Goal: Information Seeking & Learning: Learn about a topic

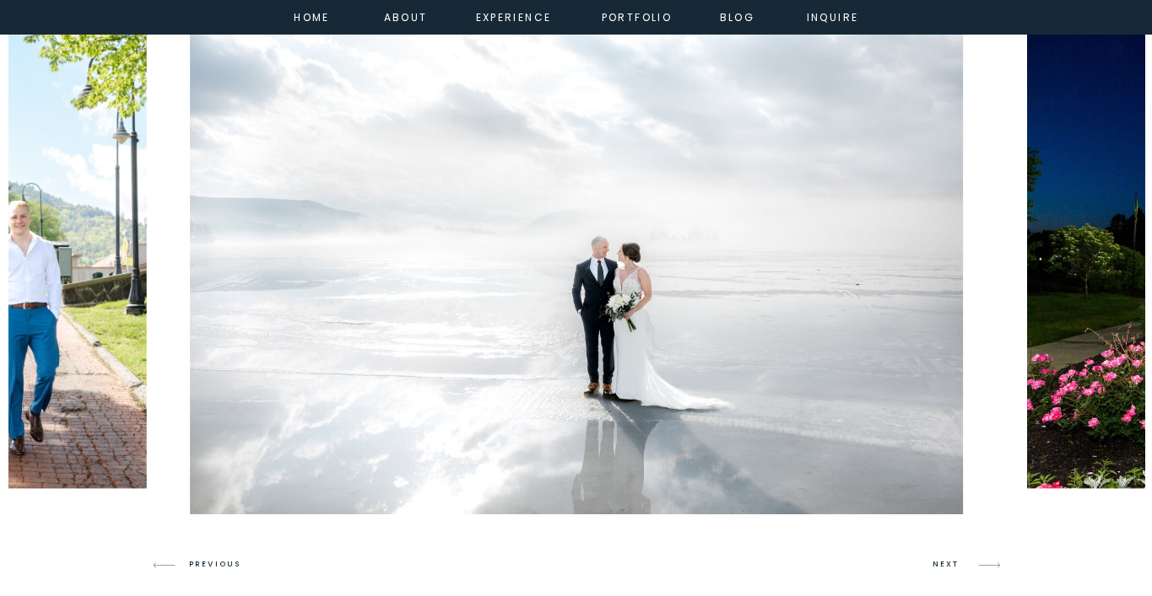
scroll to position [985, 0]
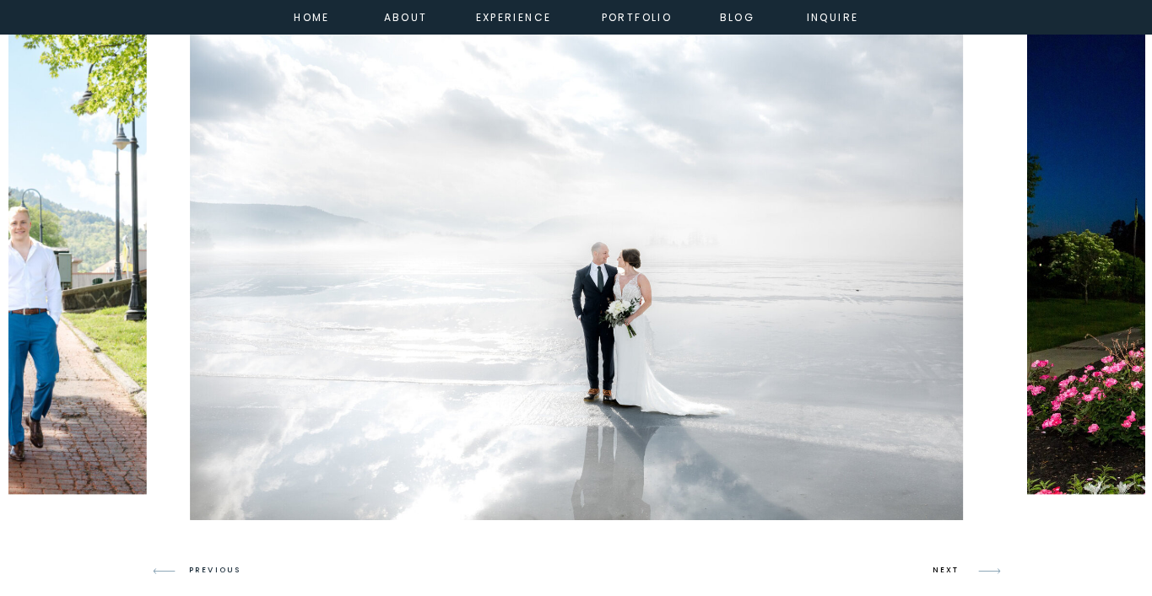
click at [957, 572] on h3 "NEXT" at bounding box center [948, 571] width 32 height 15
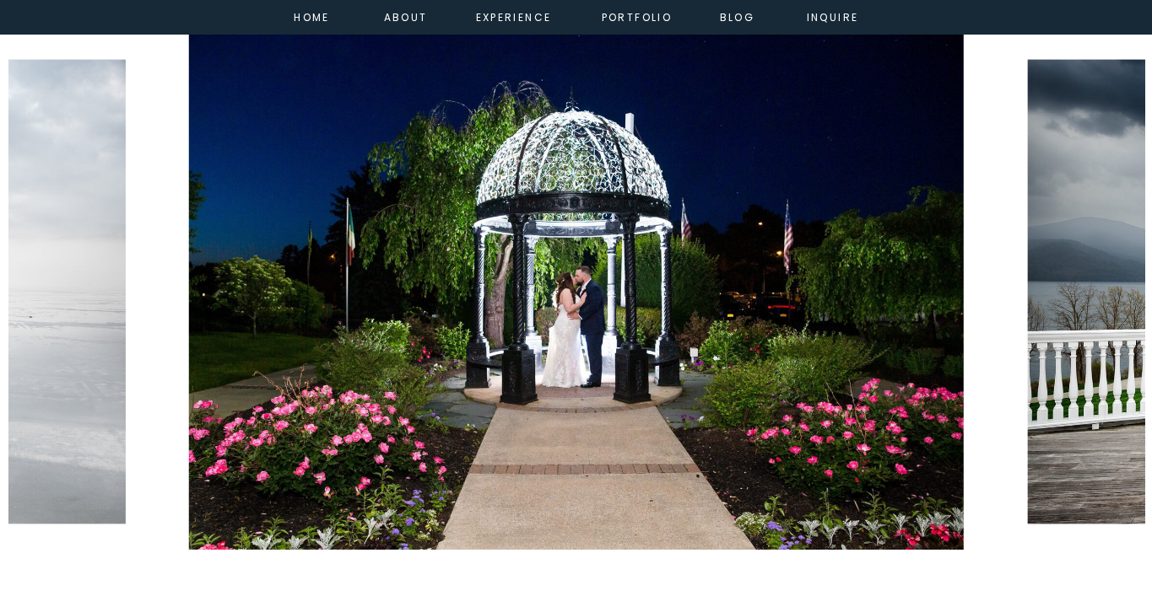
scroll to position [969, 0]
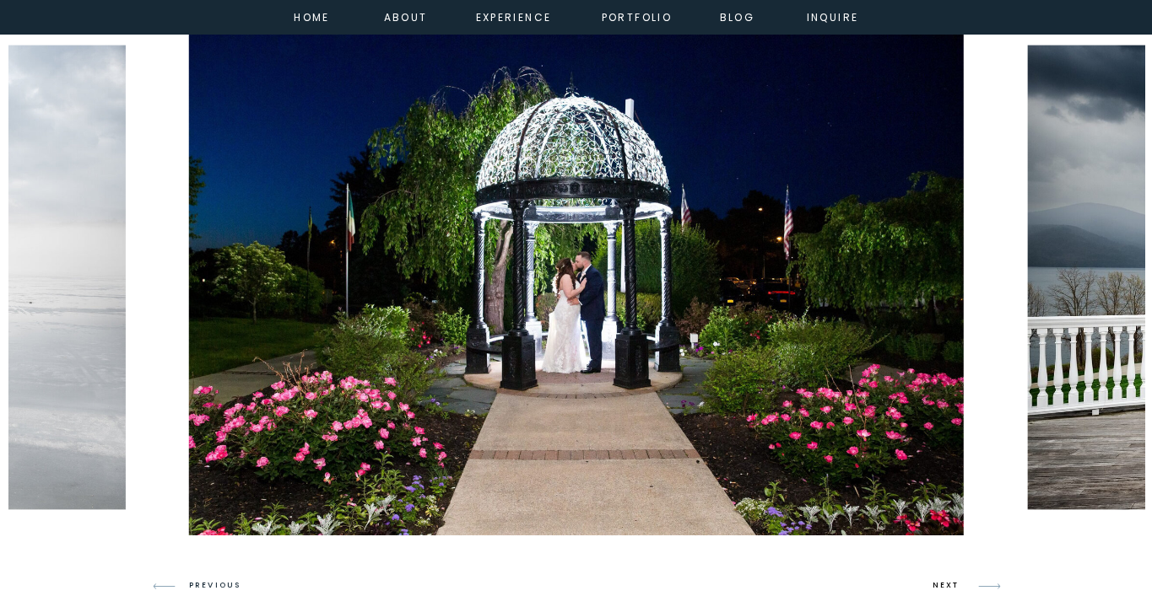
click at [942, 580] on h3 "NEXT" at bounding box center [948, 586] width 32 height 15
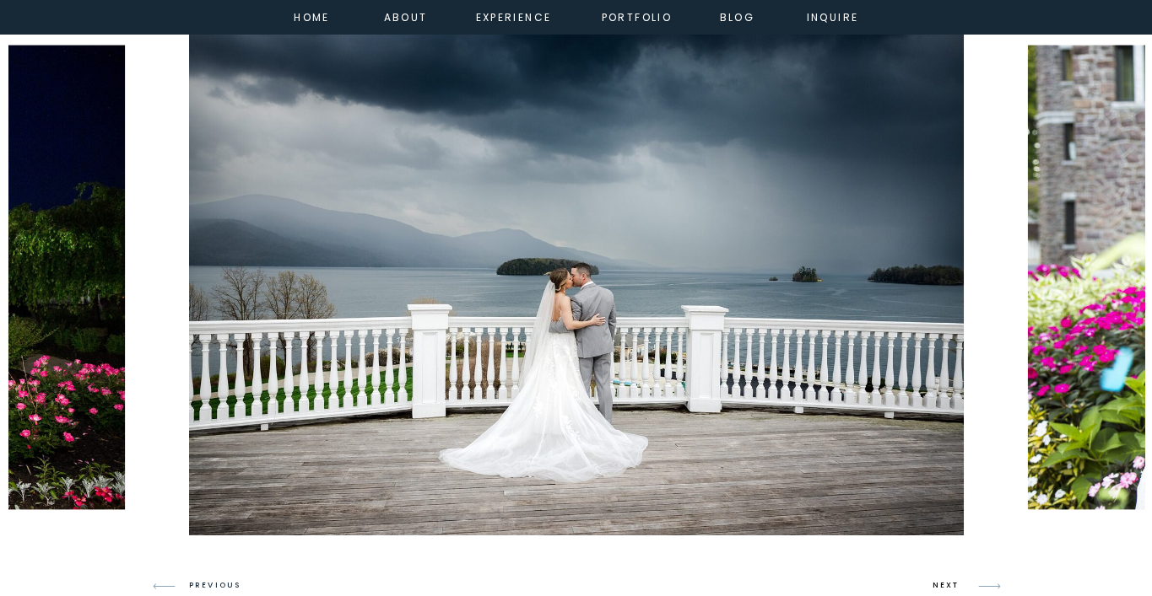
click at [942, 580] on h3 "NEXT" at bounding box center [948, 586] width 32 height 15
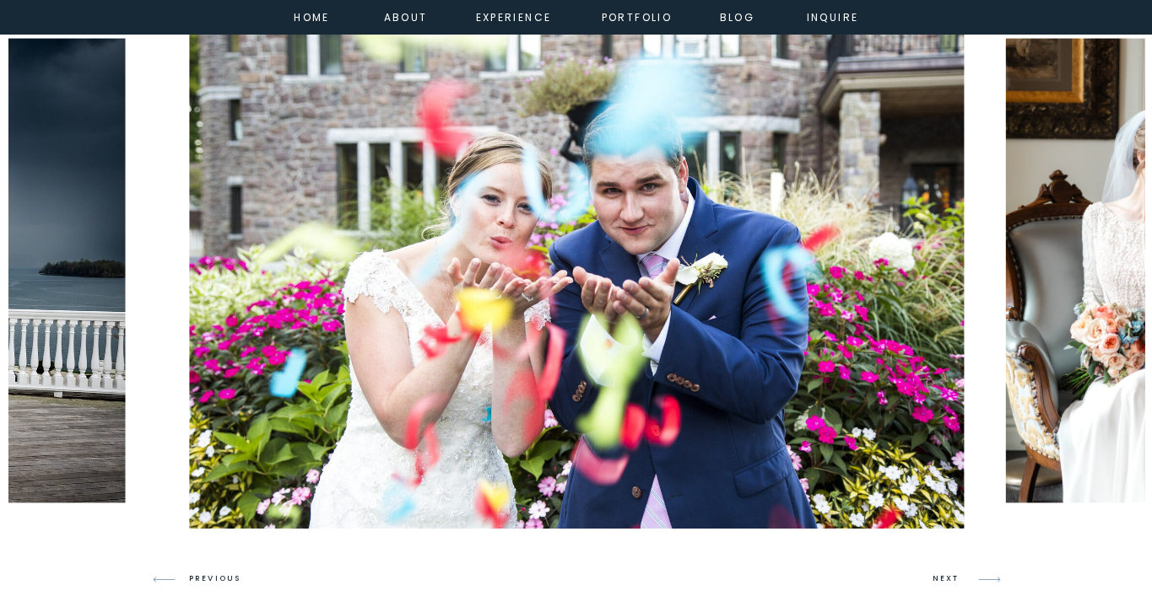
scroll to position [986, 0]
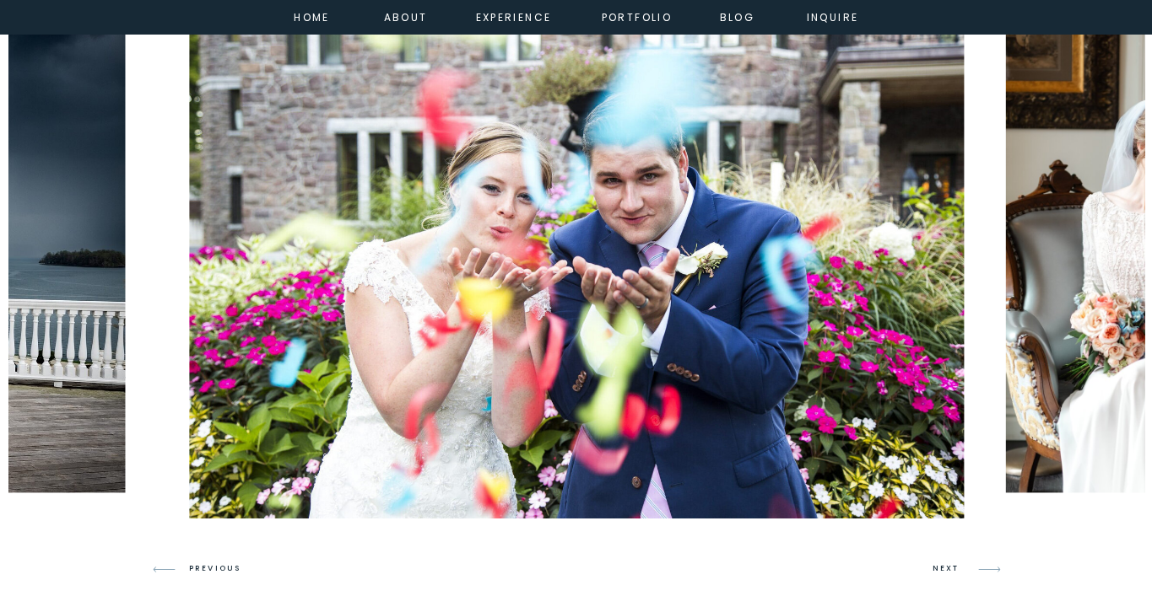
click at [942, 569] on h3 "NEXT" at bounding box center [948, 569] width 32 height 15
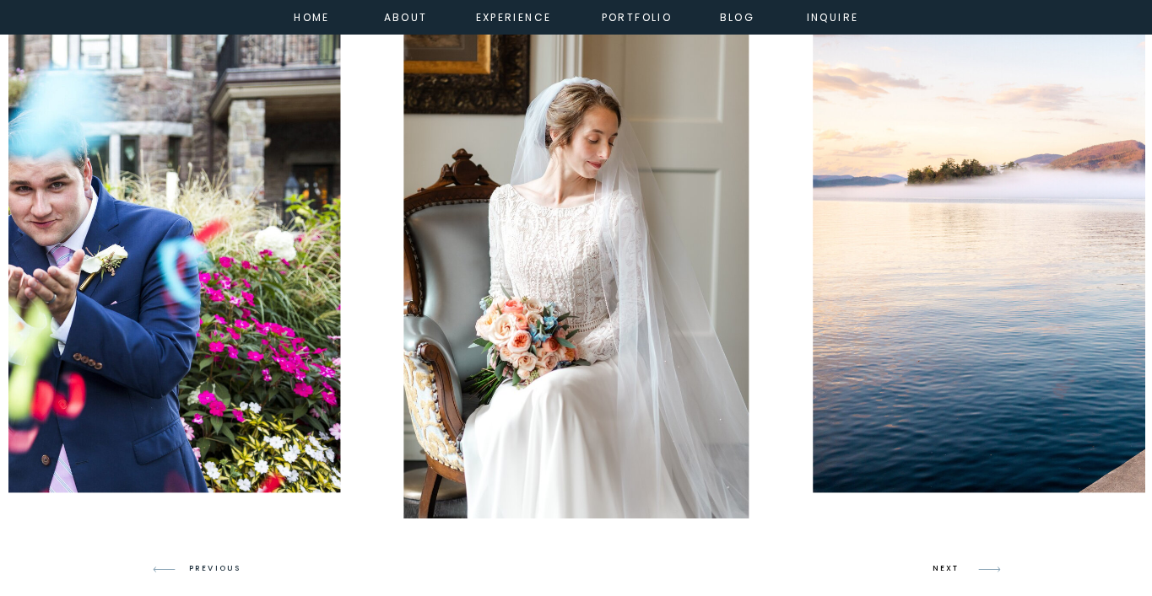
click at [942, 569] on h3 "NEXT" at bounding box center [948, 569] width 32 height 15
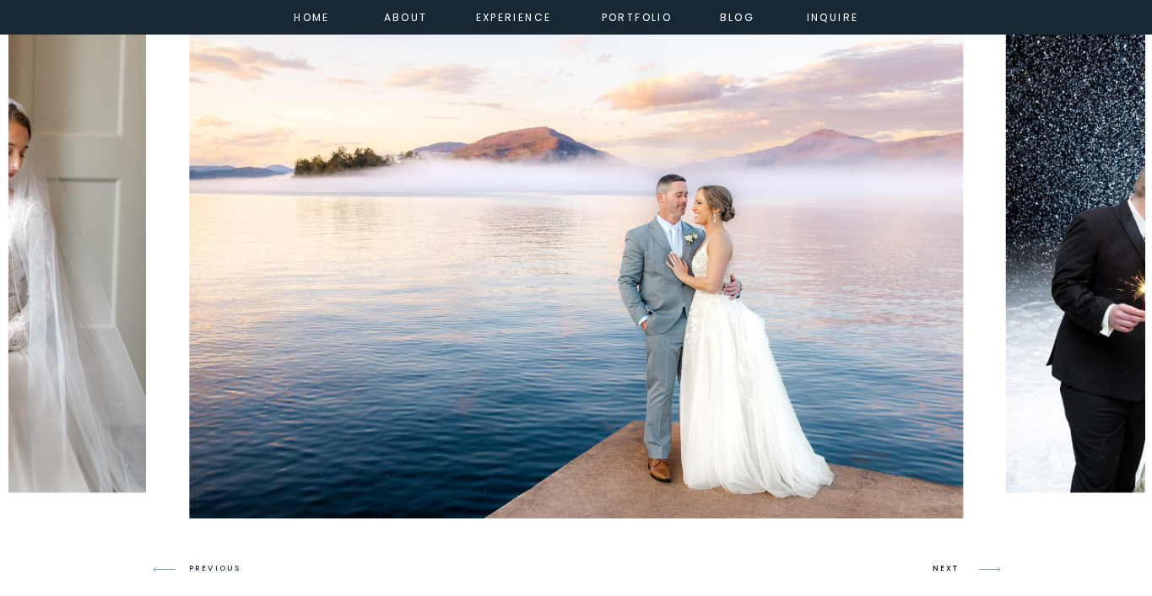
click at [942, 569] on h3 "NEXT" at bounding box center [948, 569] width 32 height 15
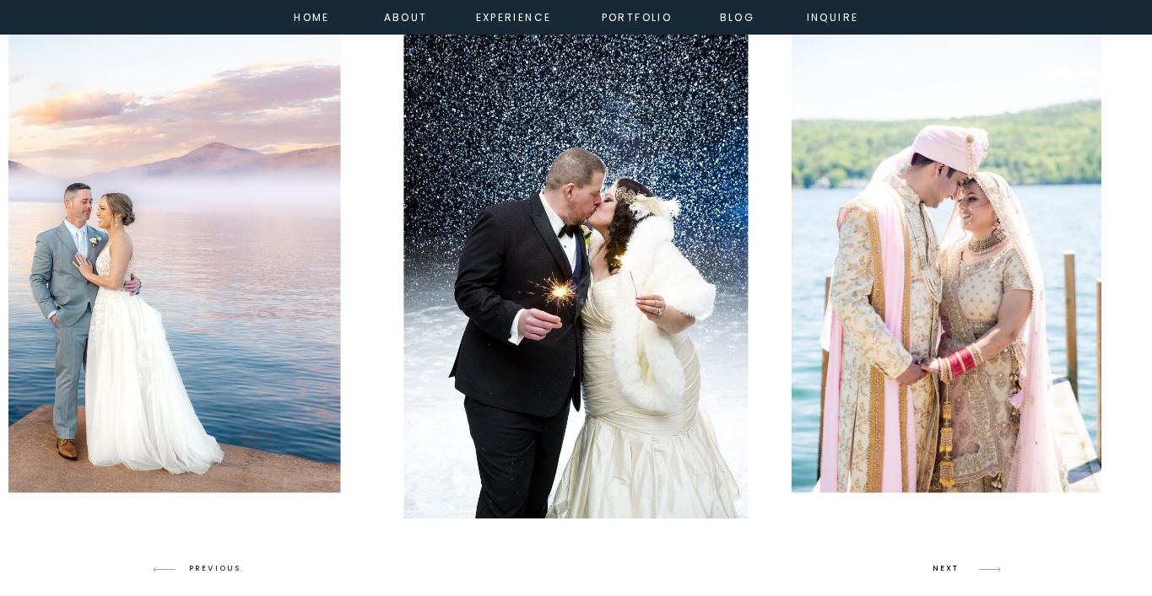
click at [948, 573] on h3 "NEXT" at bounding box center [948, 569] width 32 height 15
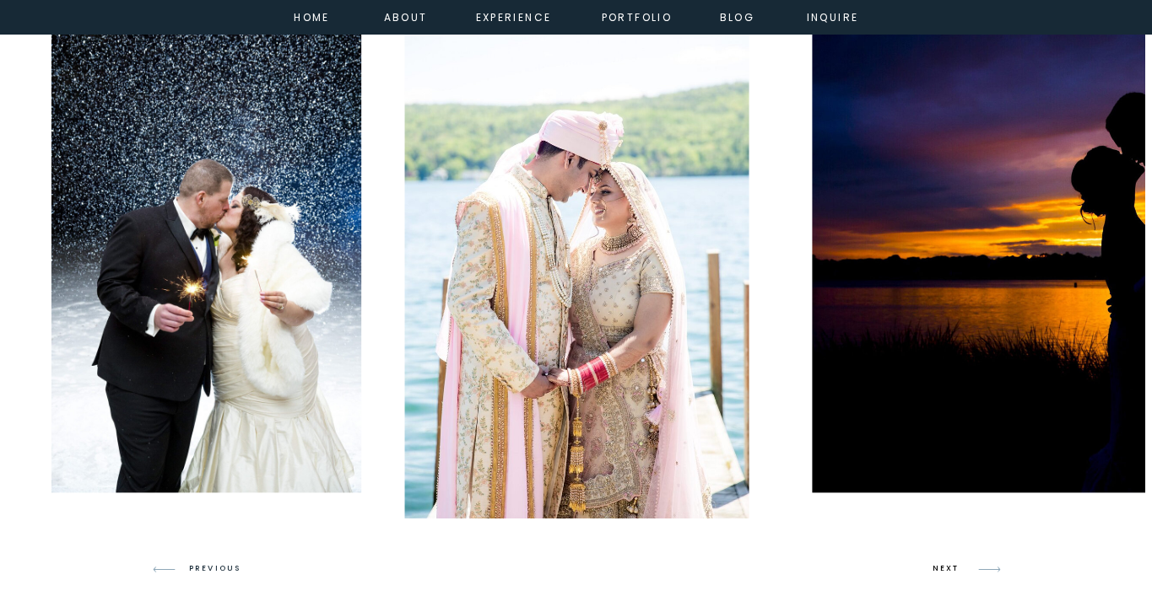
click at [948, 573] on h3 "NEXT" at bounding box center [948, 569] width 32 height 15
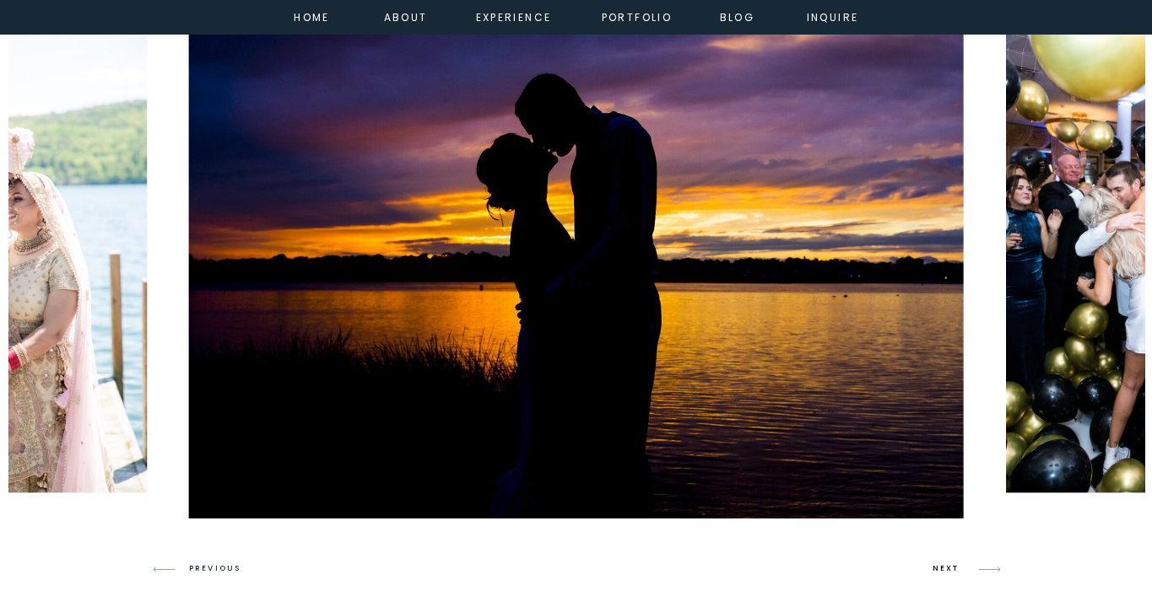
click at [948, 573] on h3 "NEXT" at bounding box center [948, 569] width 32 height 15
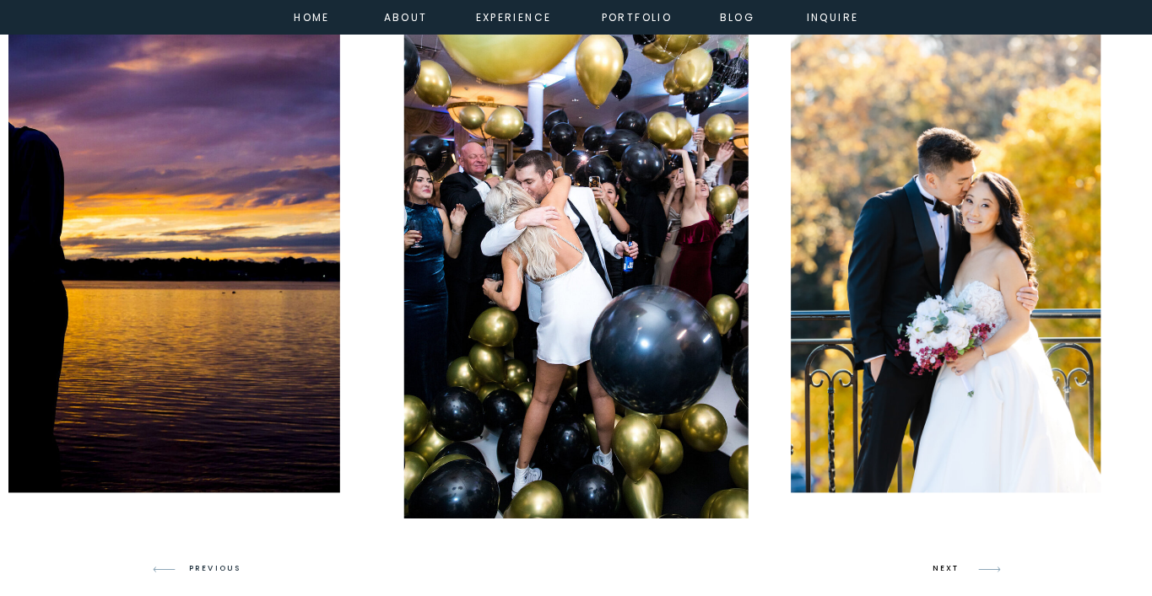
click at [948, 573] on h3 "NEXT" at bounding box center [948, 569] width 32 height 15
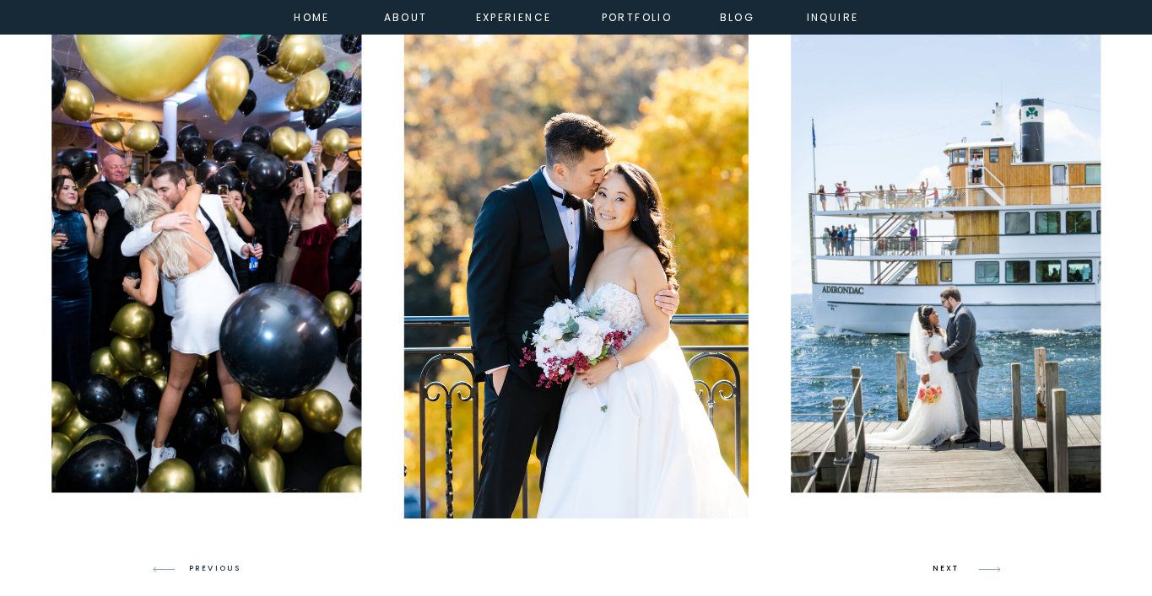
click at [948, 573] on h3 "NEXT" at bounding box center [948, 569] width 32 height 15
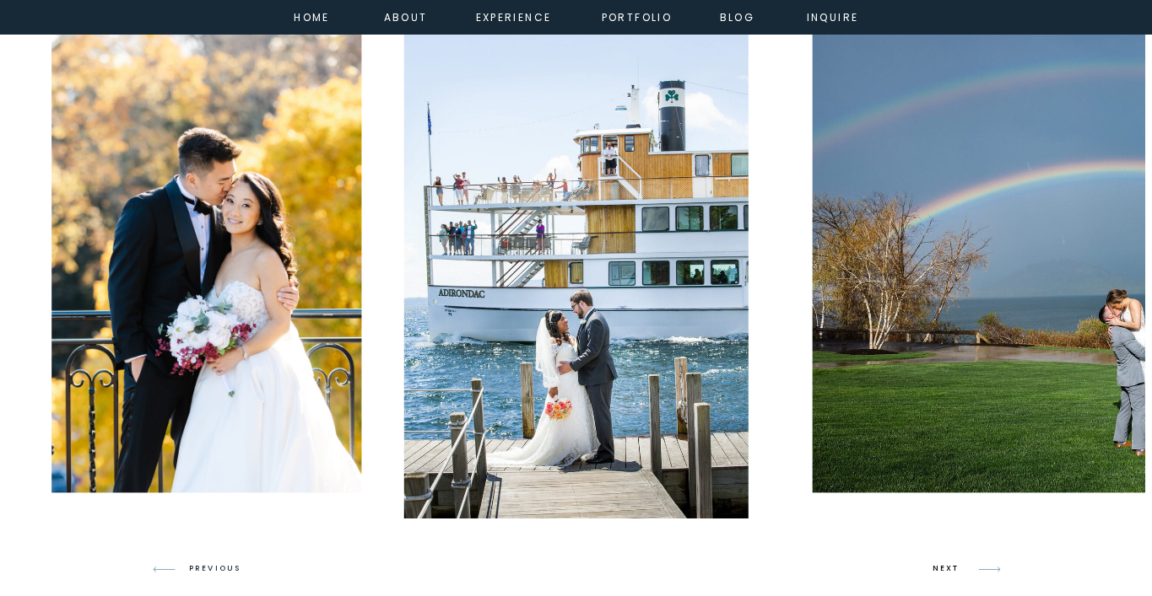
click at [948, 573] on h3 "NEXT" at bounding box center [948, 569] width 32 height 15
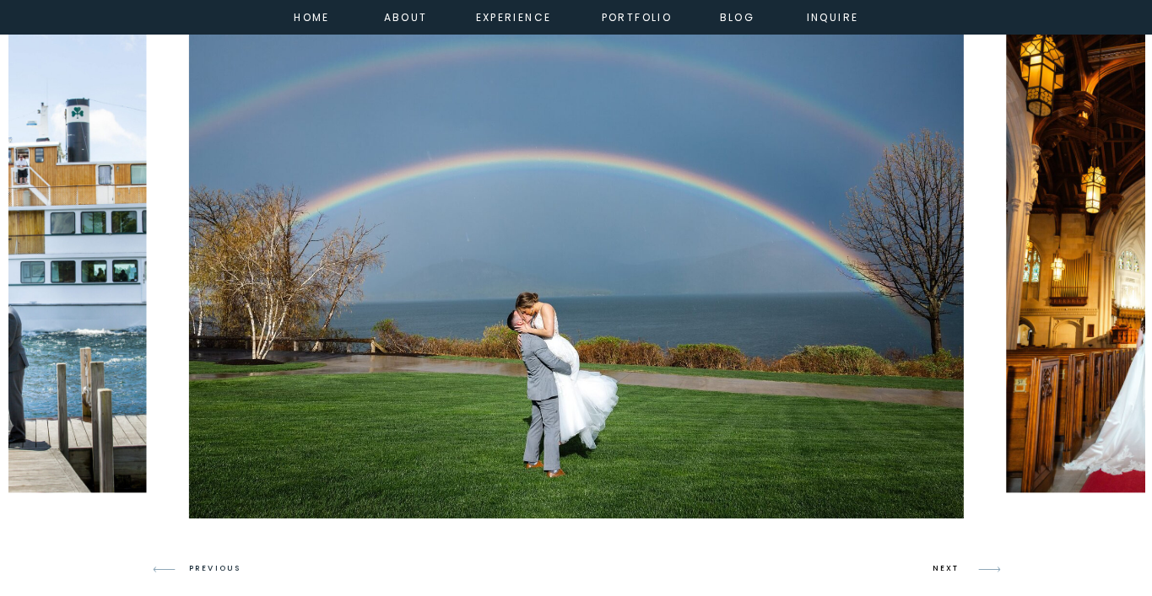
click at [948, 573] on h3 "NEXT" at bounding box center [948, 569] width 32 height 15
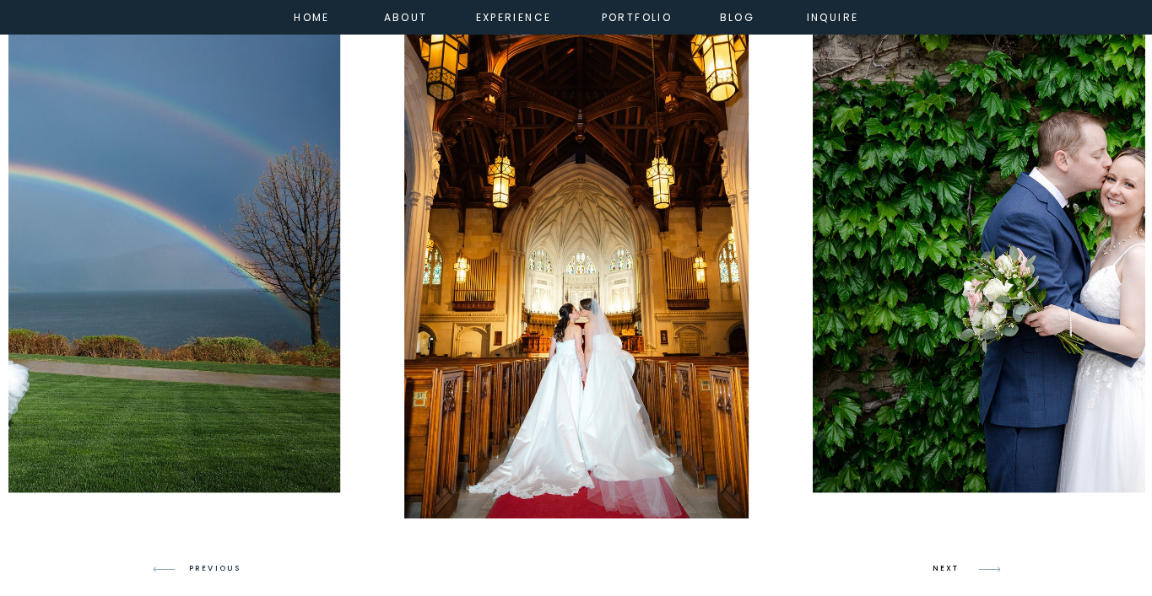
click at [948, 573] on h3 "NEXT" at bounding box center [948, 569] width 32 height 15
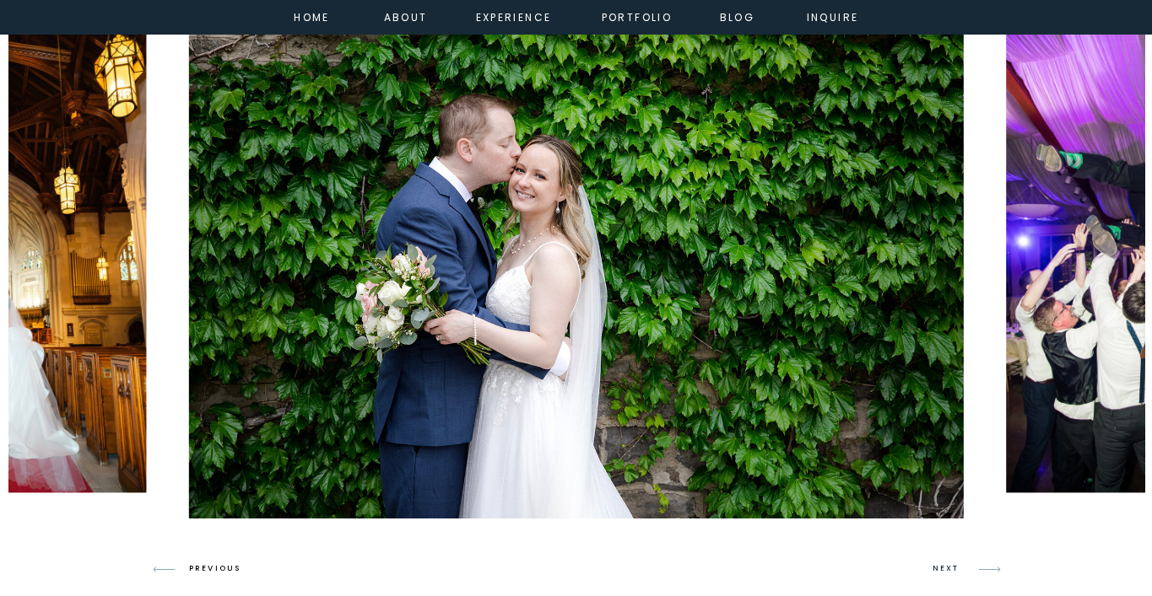
click at [214, 569] on h3 "PREVIOUS" at bounding box center [221, 569] width 65 height 15
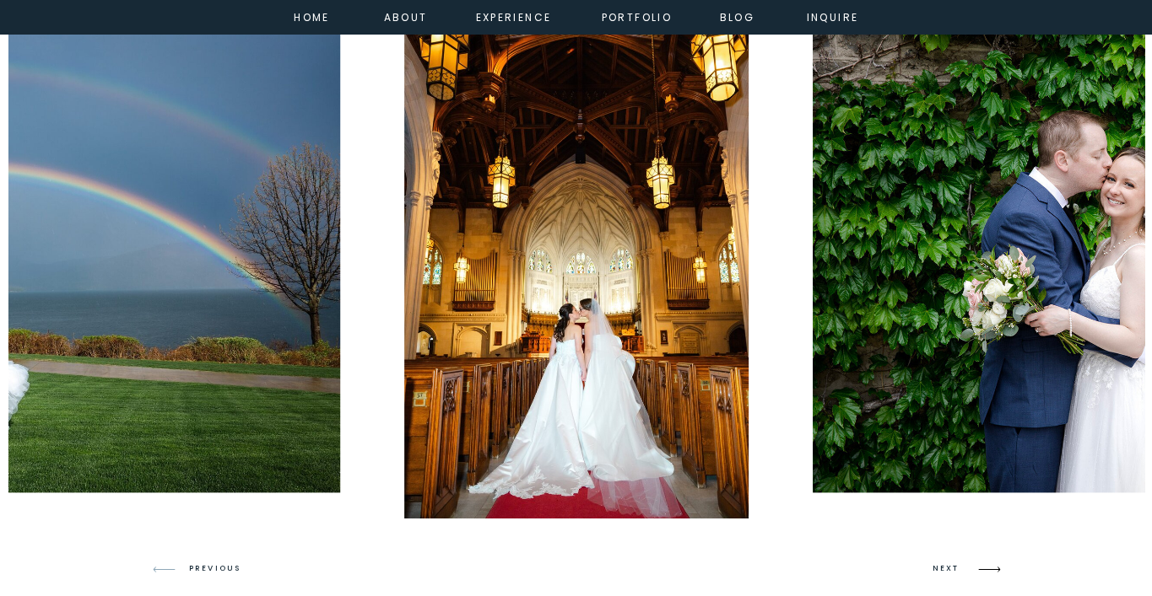
click at [986, 565] on icon at bounding box center [989, 570] width 40 height 40
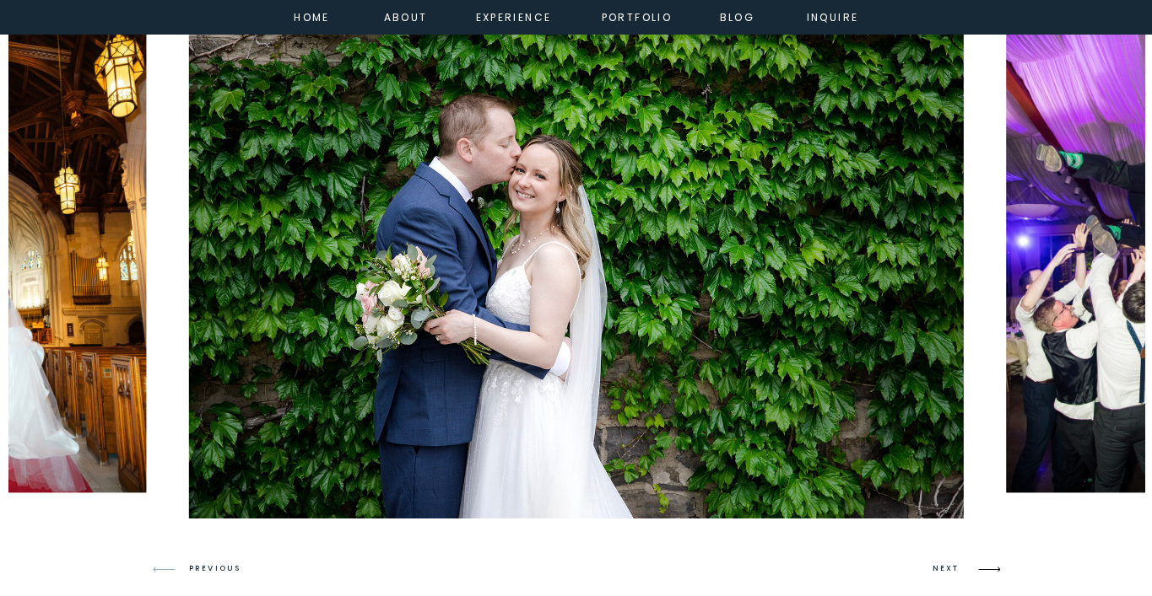
click at [986, 565] on icon at bounding box center [989, 570] width 40 height 40
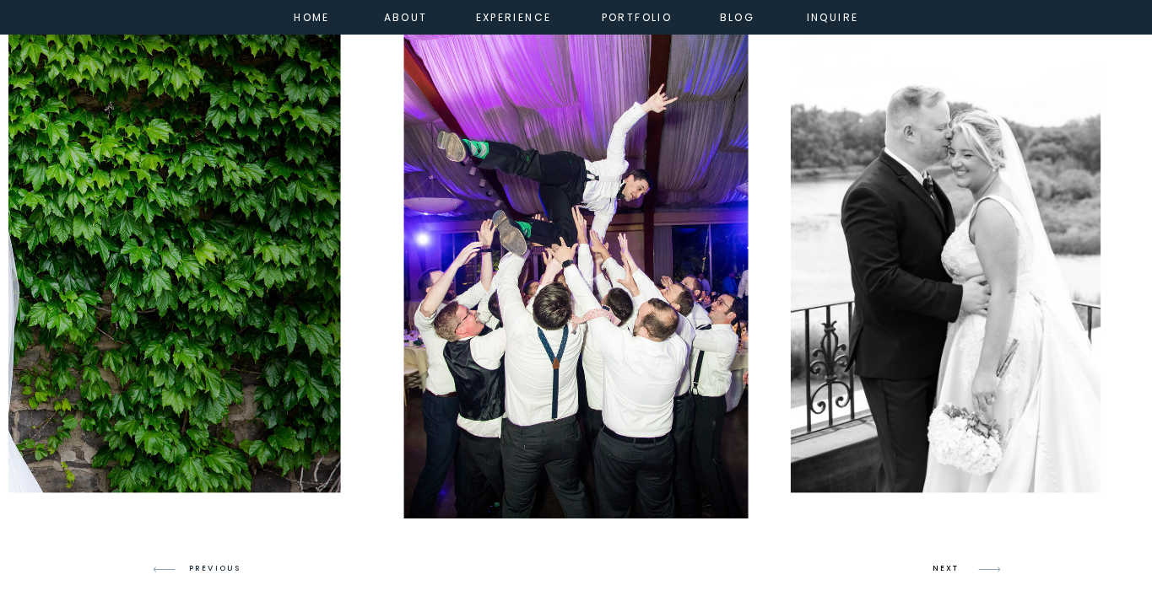
click at [949, 568] on h3 "NEXT" at bounding box center [948, 569] width 32 height 15
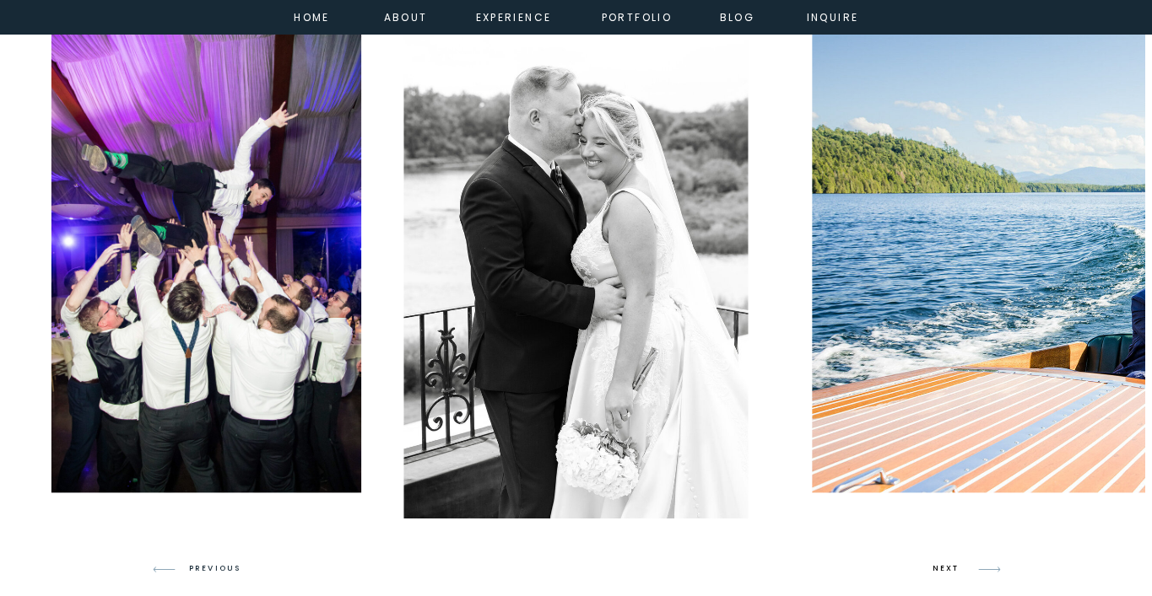
click at [949, 568] on h3 "NEXT" at bounding box center [948, 569] width 32 height 15
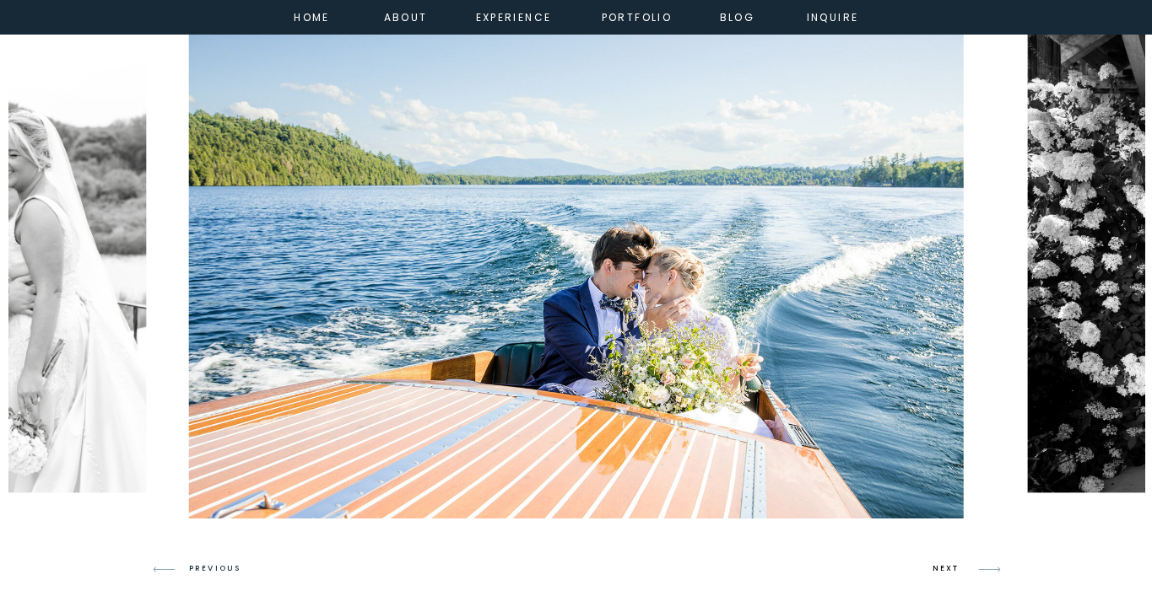
click at [949, 568] on h3 "NEXT" at bounding box center [948, 569] width 32 height 15
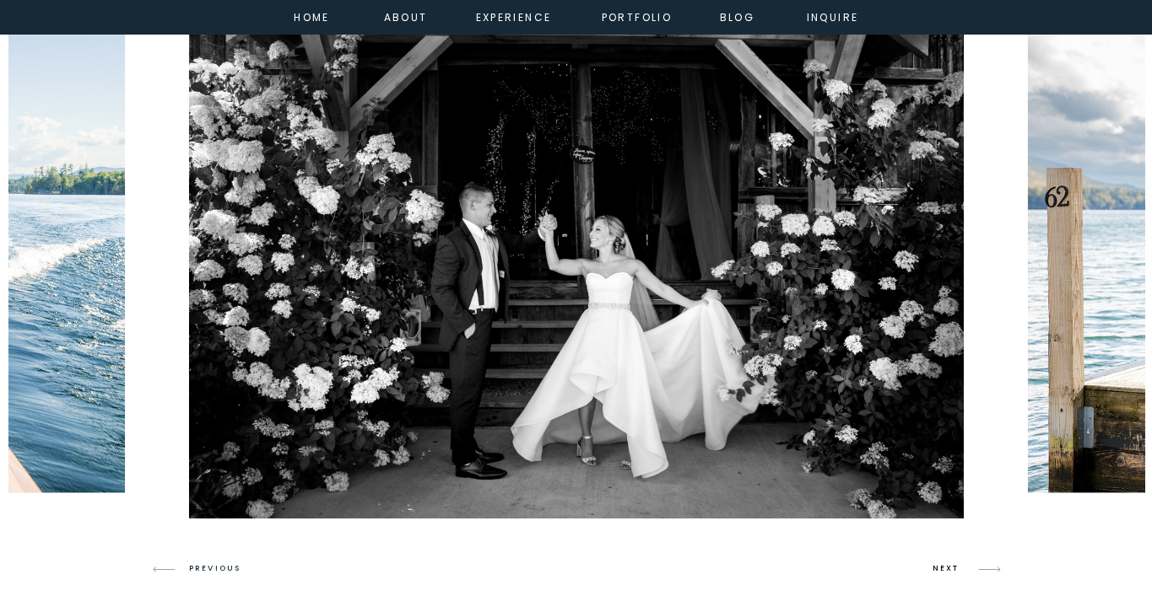
click at [949, 568] on h3 "NEXT" at bounding box center [948, 569] width 32 height 15
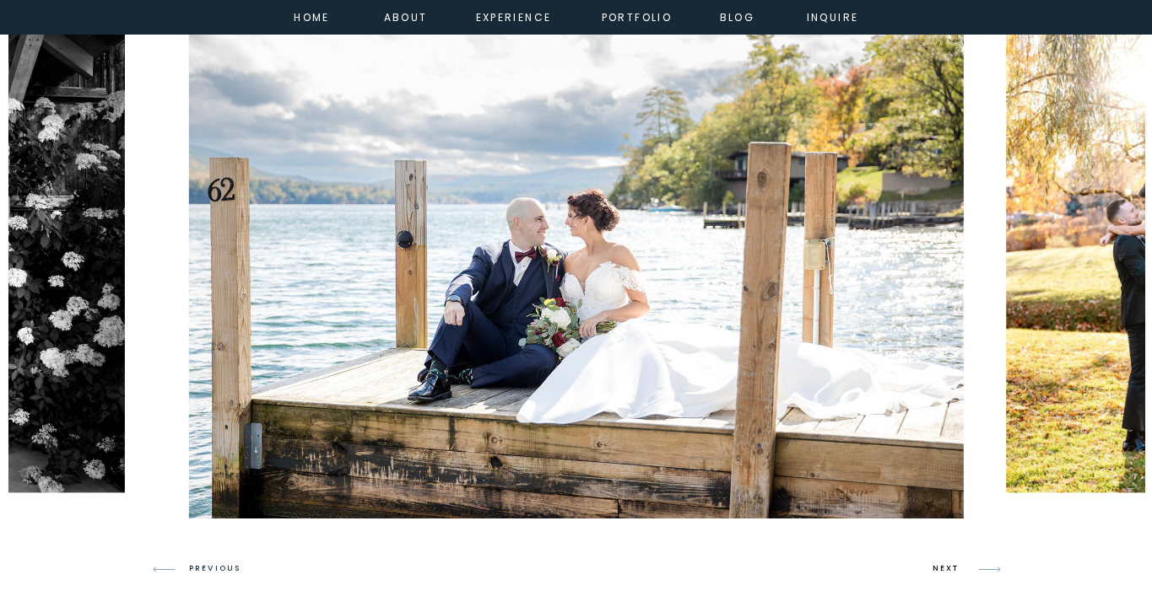
click at [949, 568] on h3 "NEXT" at bounding box center [948, 569] width 32 height 15
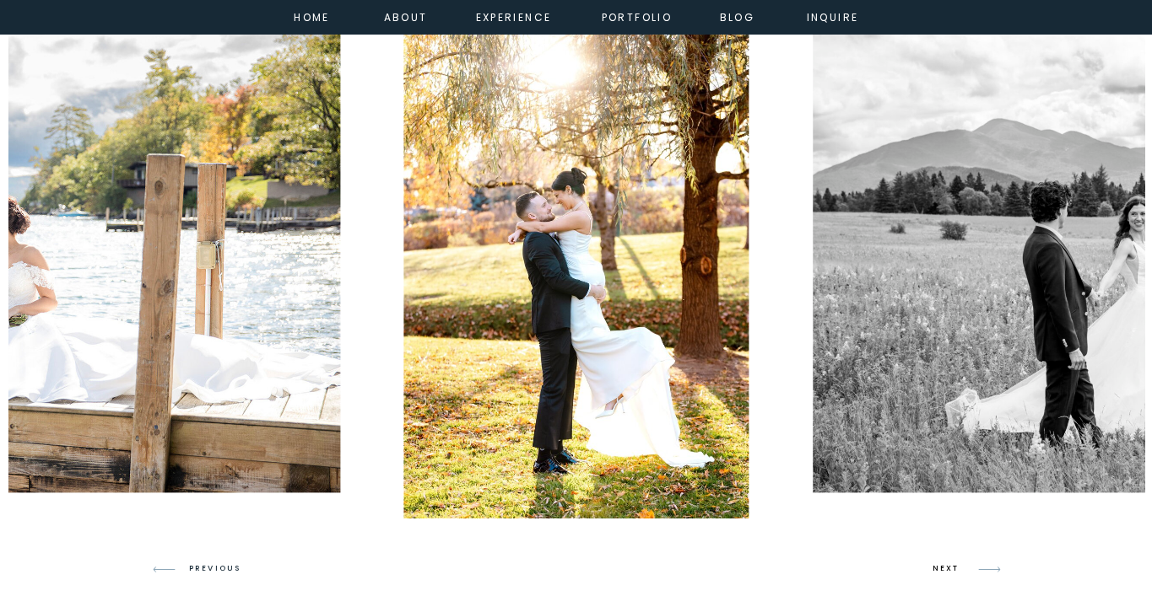
click at [949, 568] on h3 "NEXT" at bounding box center [948, 569] width 32 height 15
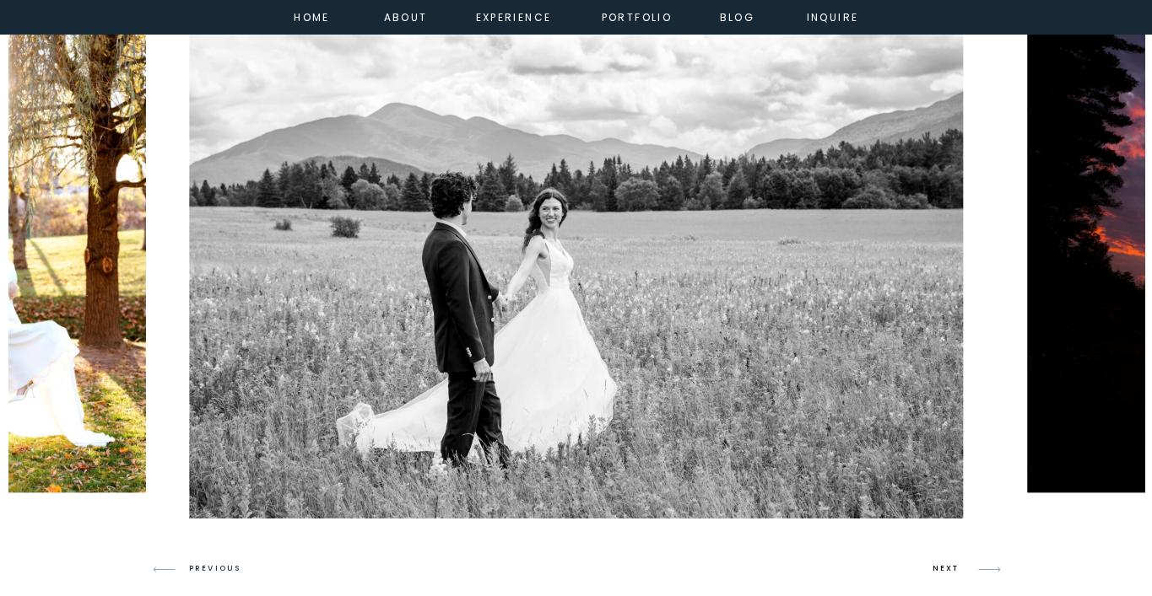
click at [949, 568] on h3 "NEXT" at bounding box center [948, 569] width 32 height 15
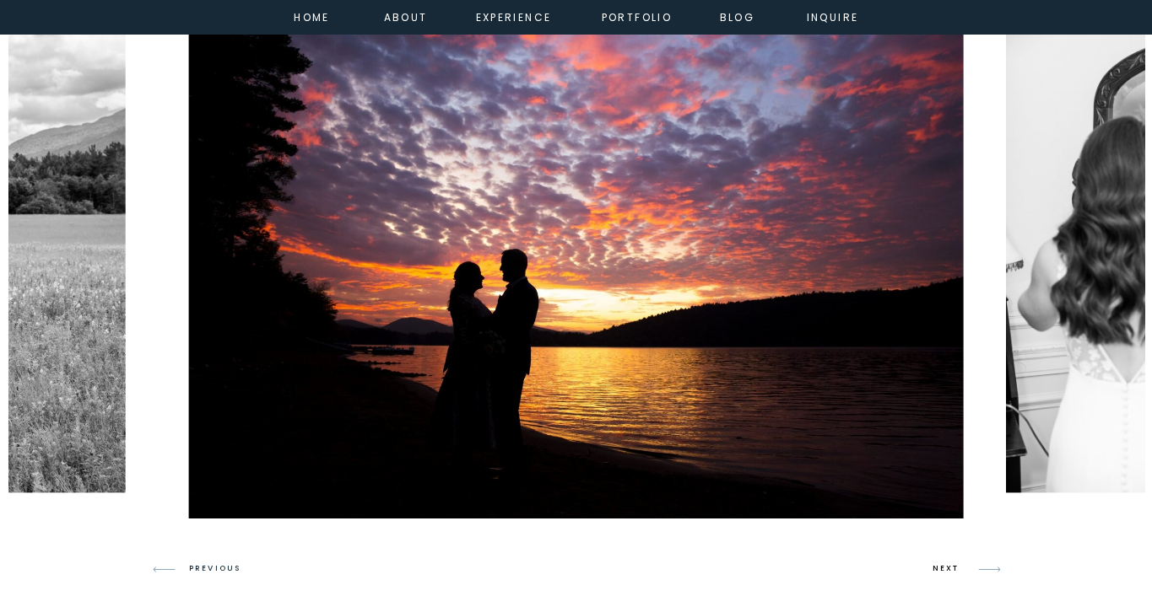
click at [949, 568] on h3 "NEXT" at bounding box center [948, 569] width 32 height 15
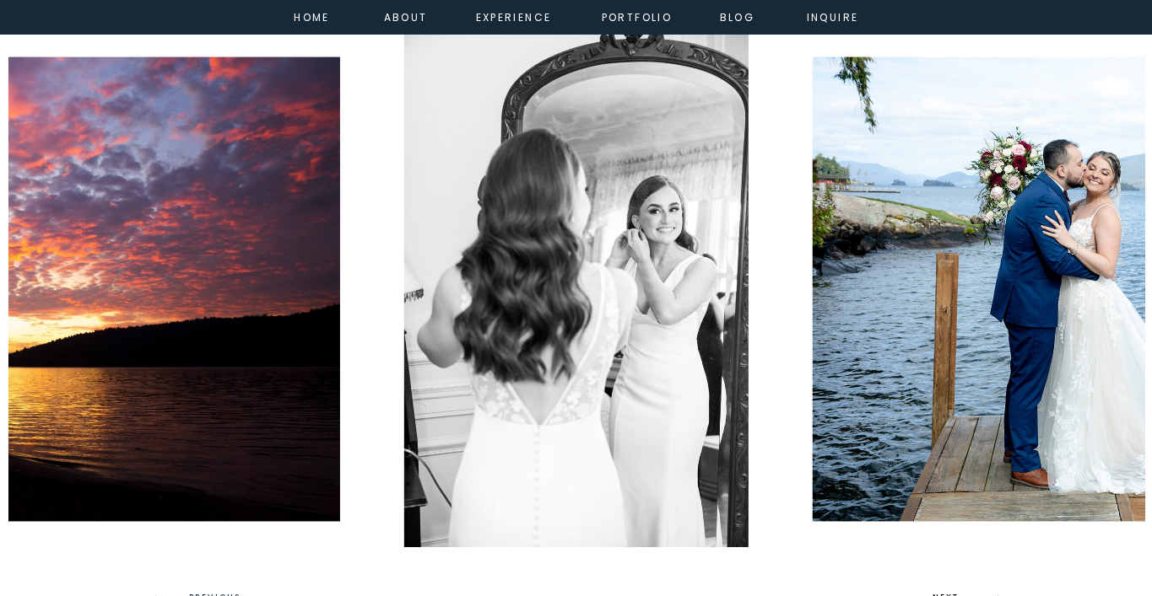
scroll to position [963, 0]
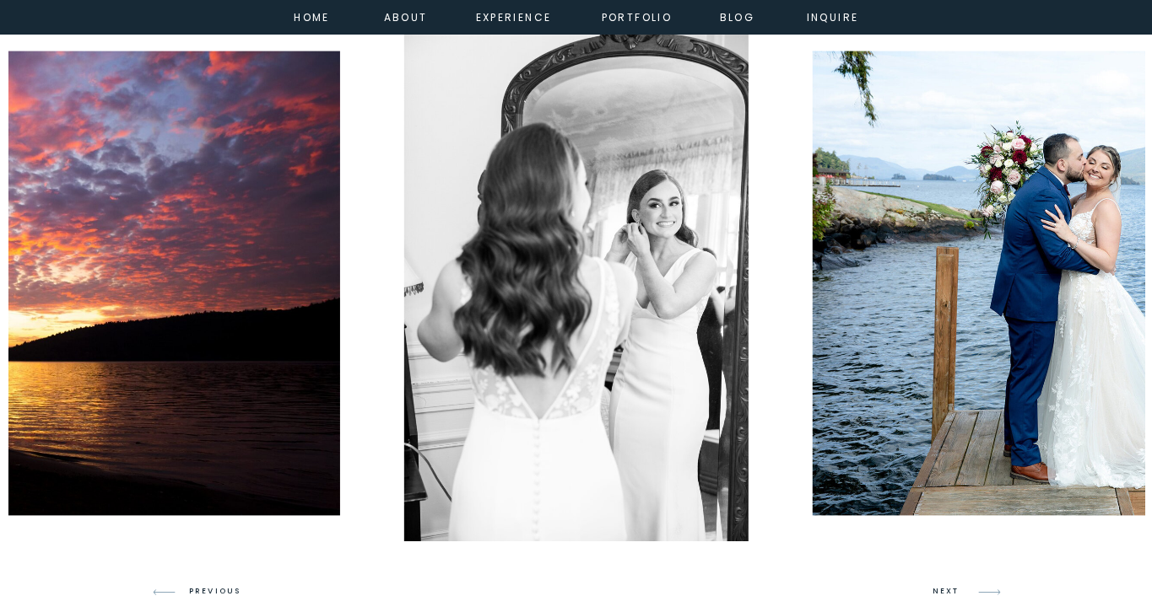
click at [936, 588] on h3 "NEXT" at bounding box center [948, 592] width 32 height 15
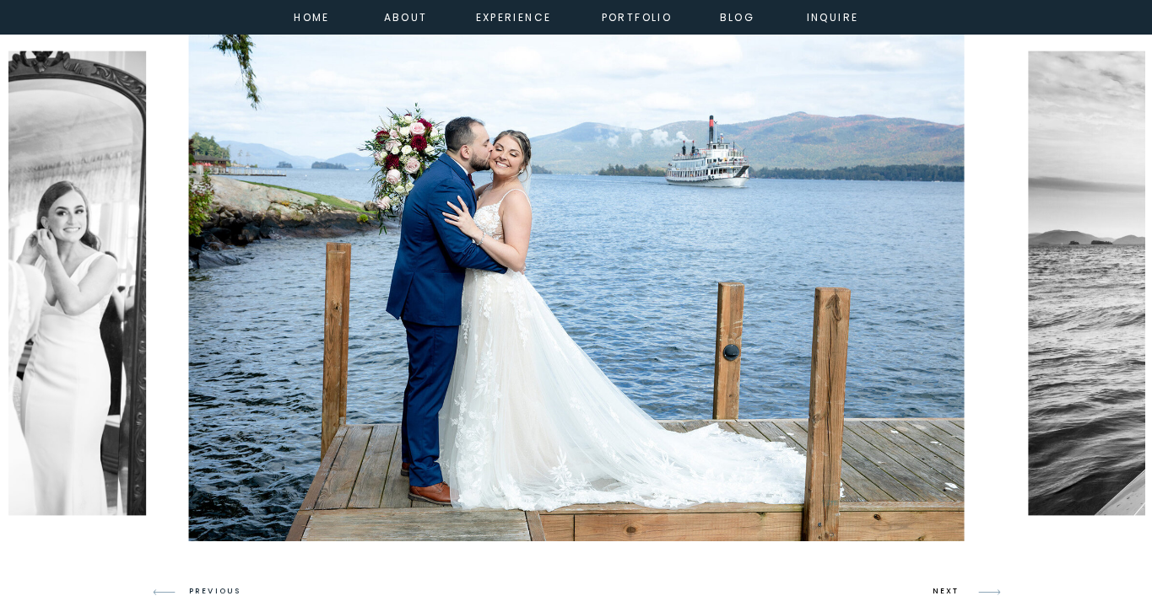
click at [936, 588] on h3 "NEXT" at bounding box center [948, 592] width 32 height 15
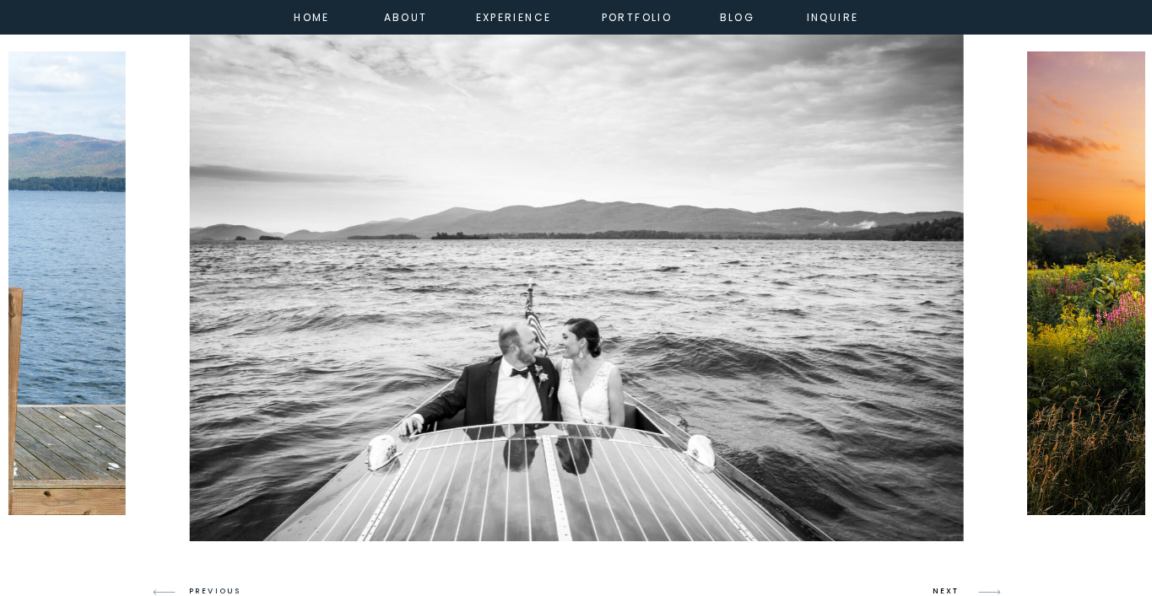
click at [936, 588] on h3 "NEXT" at bounding box center [948, 592] width 32 height 15
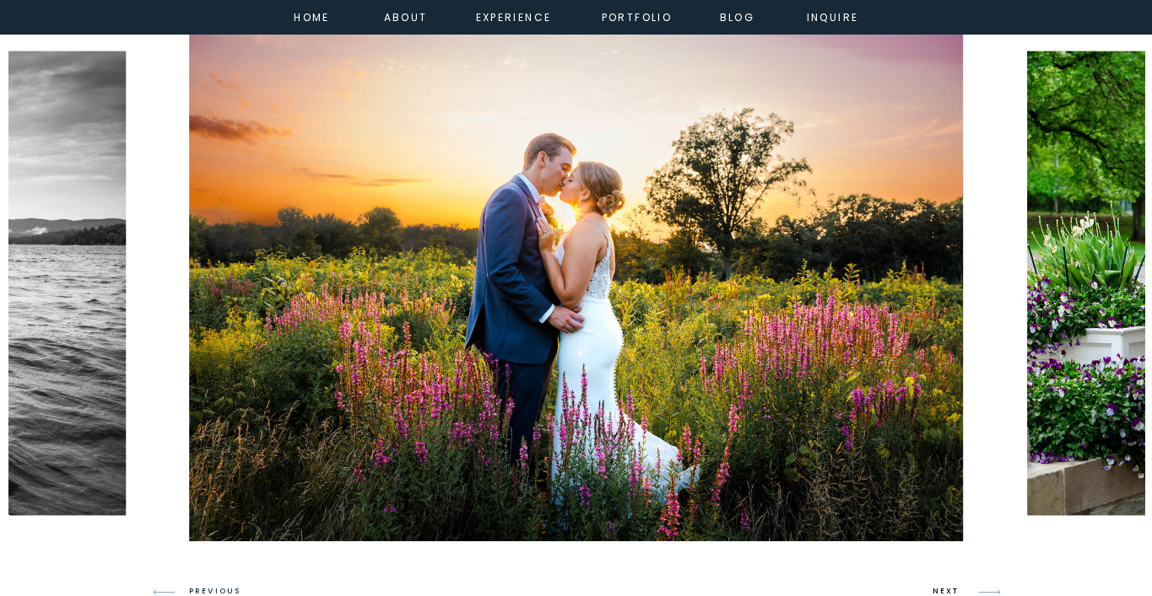
click at [936, 588] on h3 "NEXT" at bounding box center [948, 592] width 32 height 15
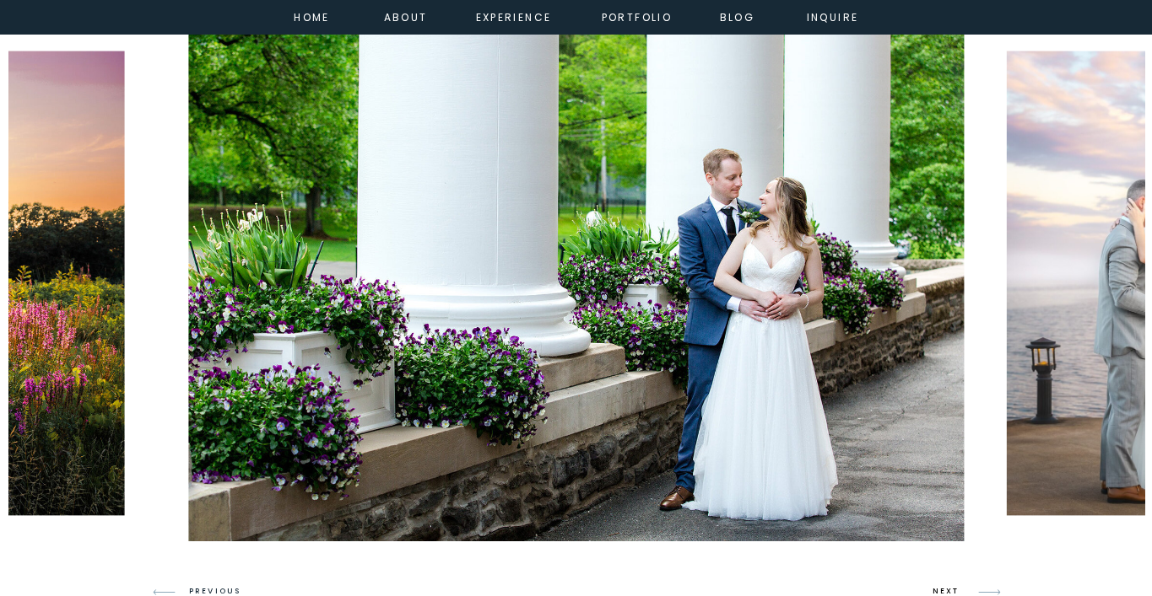
click at [936, 588] on h3 "NEXT" at bounding box center [948, 592] width 32 height 15
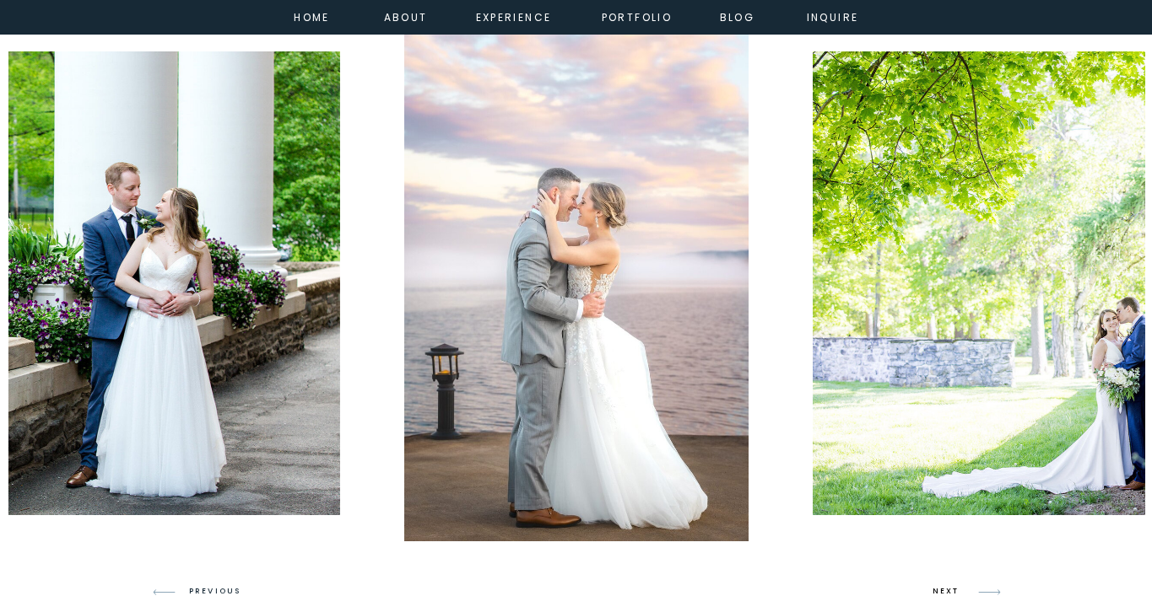
click at [936, 588] on h3 "NEXT" at bounding box center [948, 592] width 32 height 15
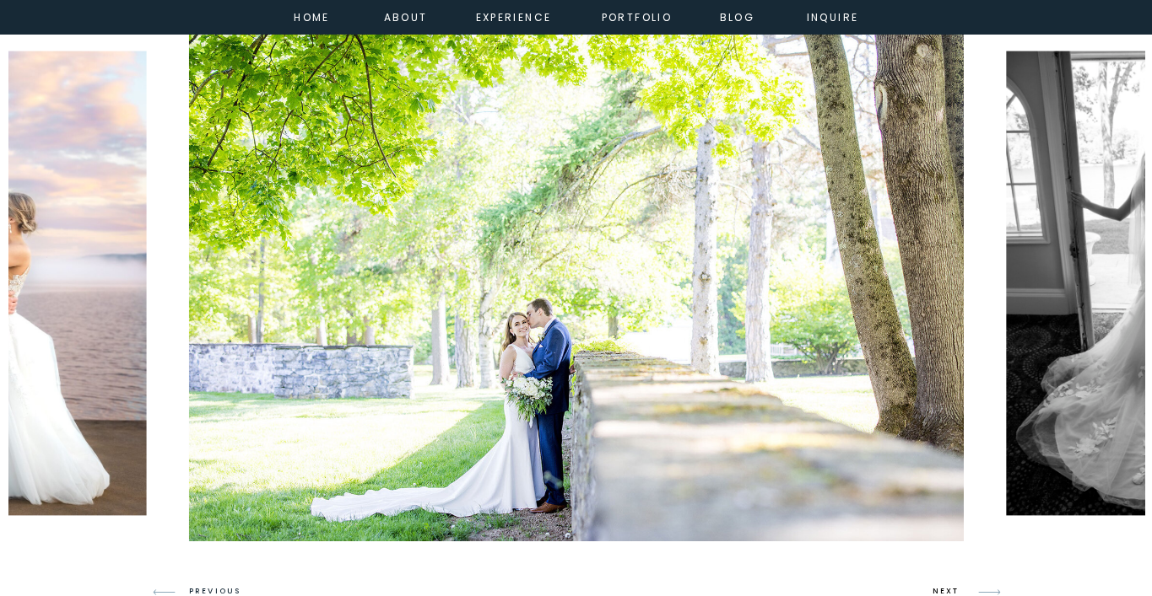
click at [936, 588] on h3 "NEXT" at bounding box center [948, 592] width 32 height 15
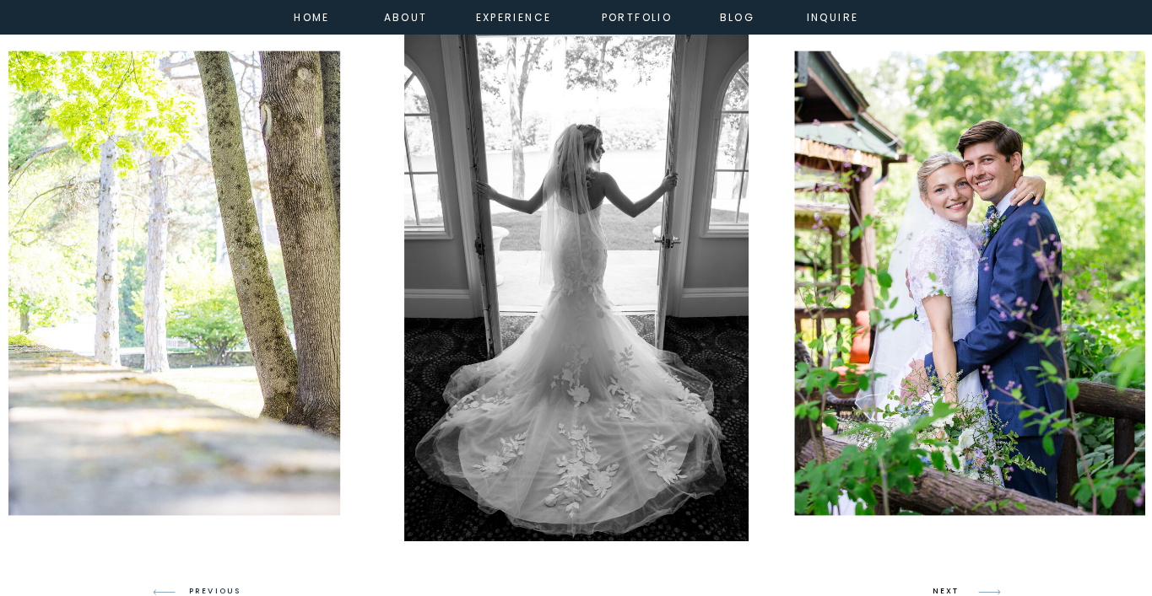
click at [936, 588] on h3 "NEXT" at bounding box center [948, 592] width 32 height 15
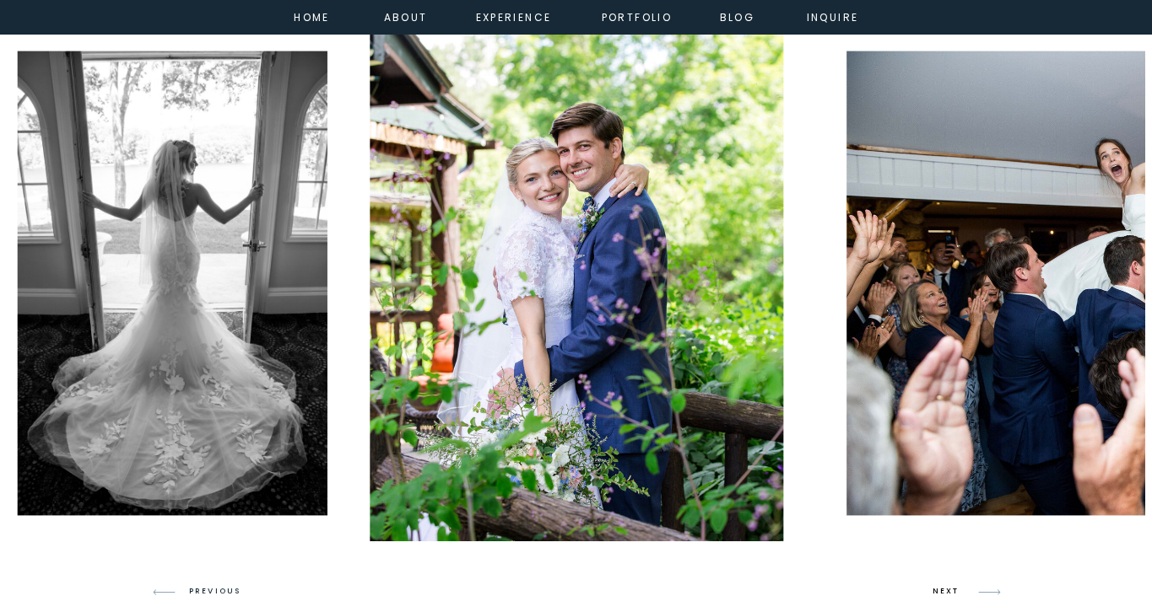
click at [936, 588] on h3 "NEXT" at bounding box center [948, 592] width 32 height 15
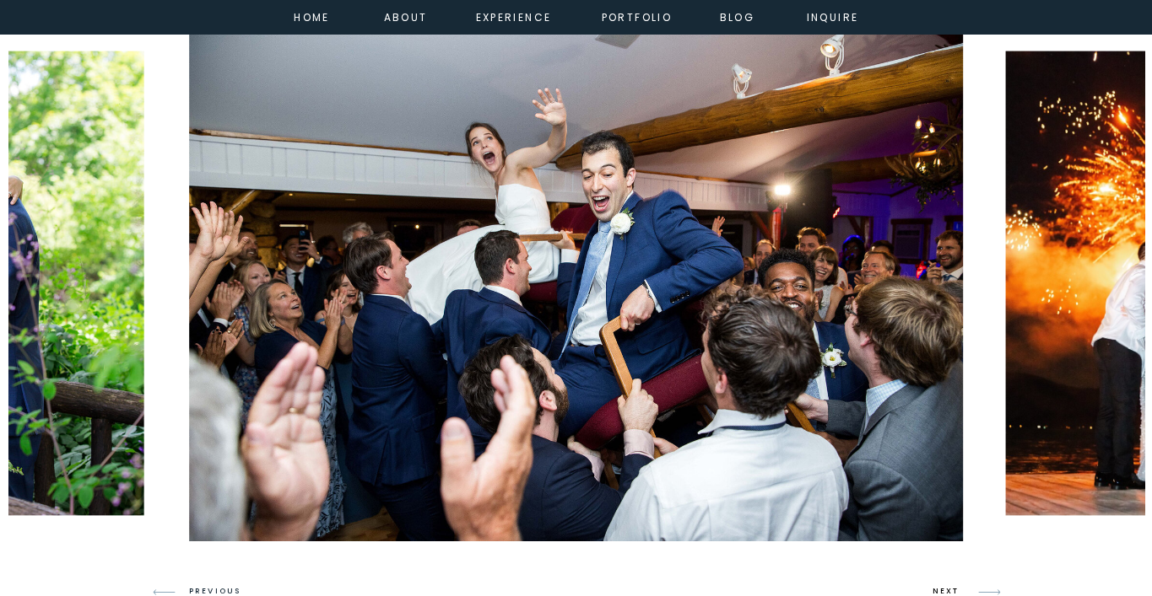
click at [936, 588] on h3 "NEXT" at bounding box center [948, 592] width 32 height 15
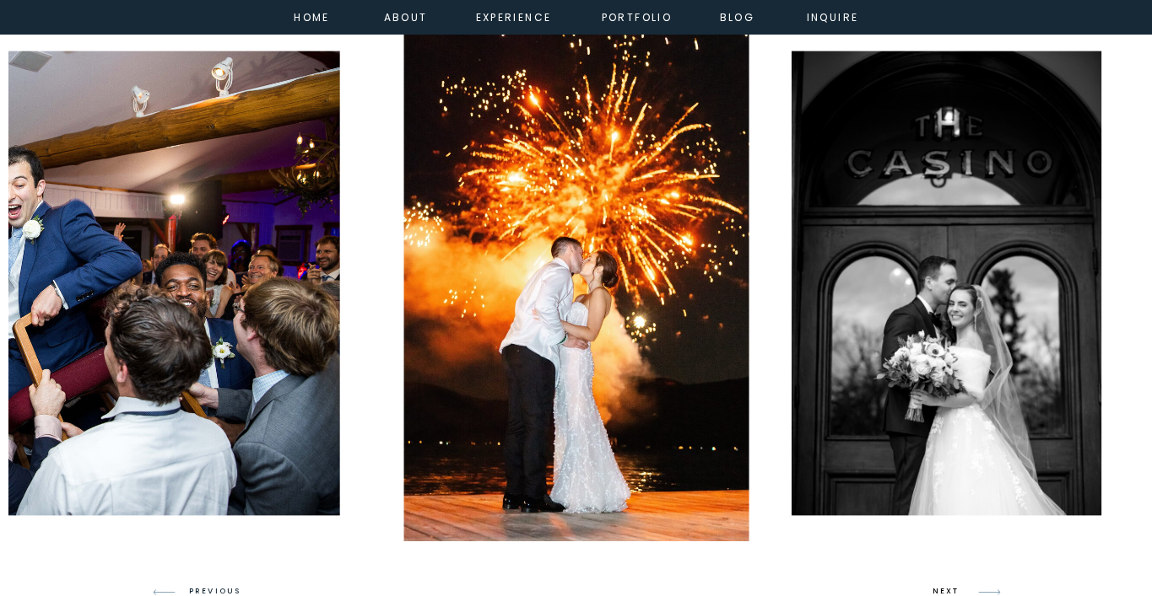
click at [936, 588] on h3 "NEXT" at bounding box center [948, 592] width 32 height 15
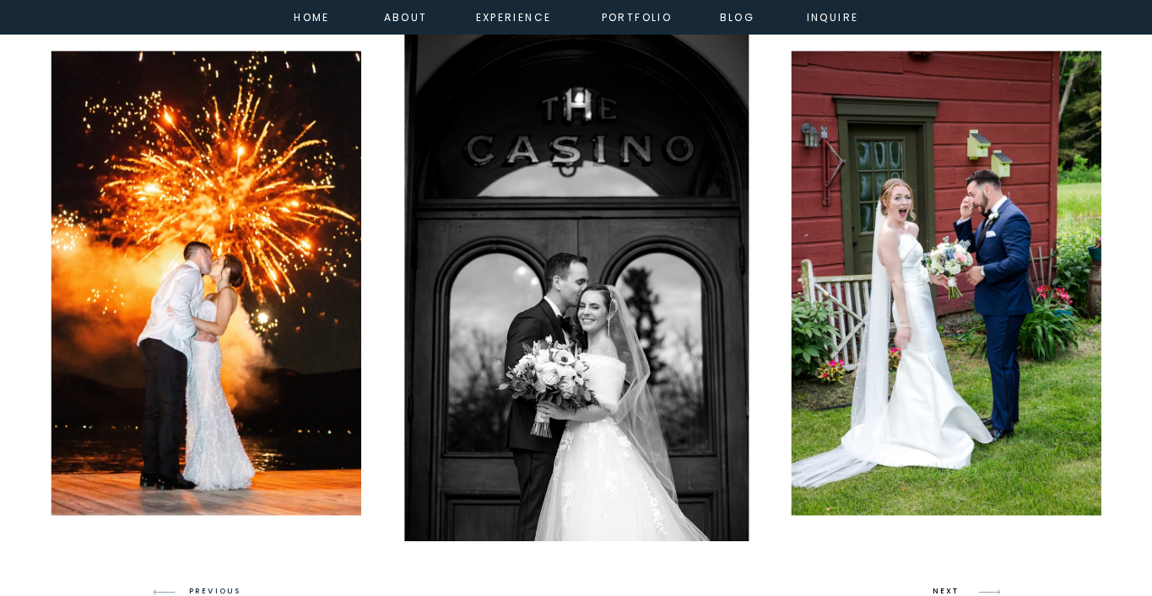
click at [936, 588] on h3 "NEXT" at bounding box center [948, 592] width 32 height 15
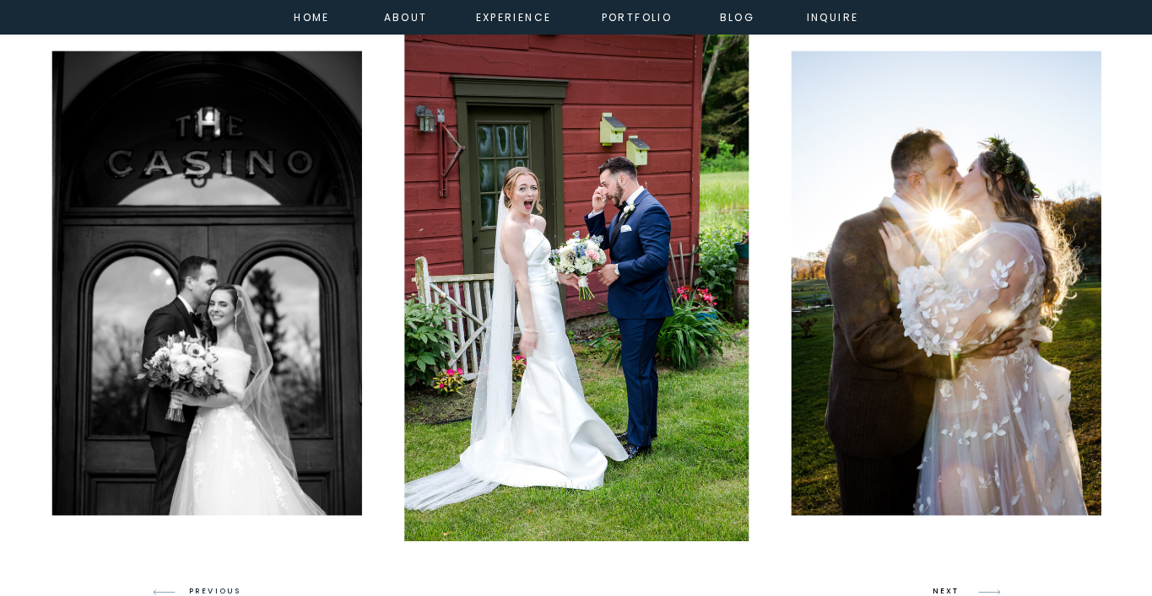
click at [936, 588] on h3 "NEXT" at bounding box center [948, 592] width 32 height 15
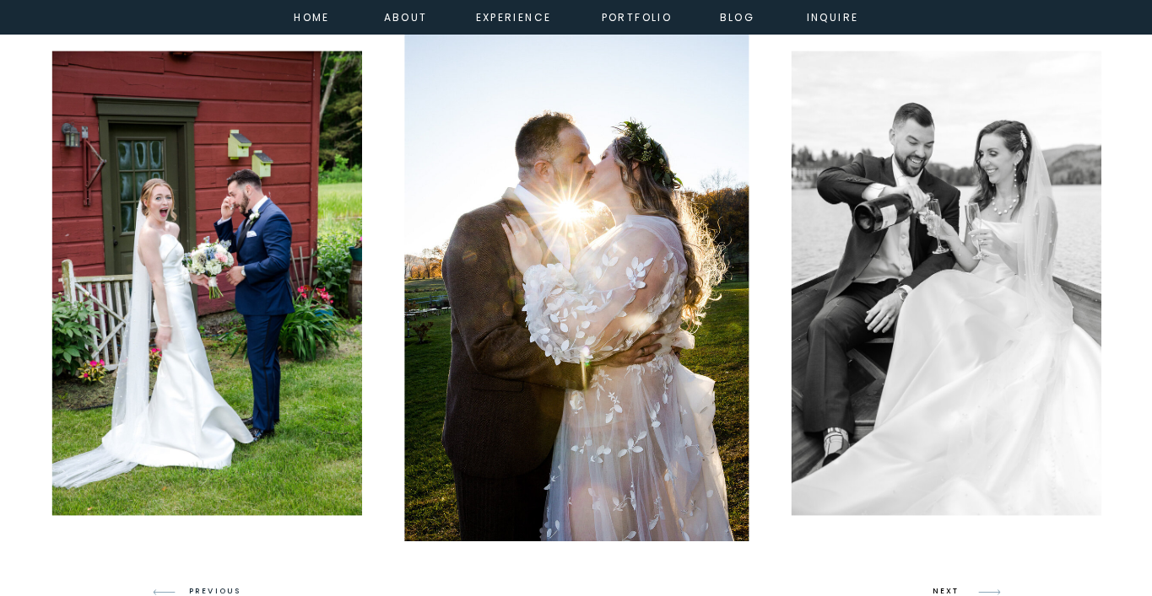
click at [936, 588] on h3 "NEXT" at bounding box center [948, 592] width 32 height 15
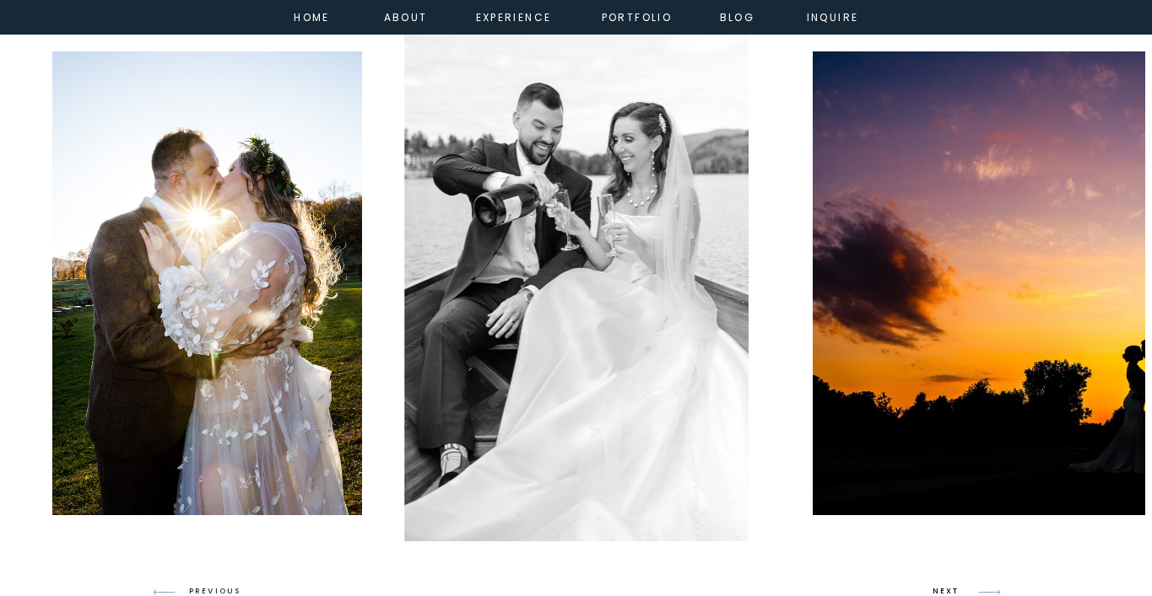
click at [936, 588] on h3 "NEXT" at bounding box center [948, 592] width 32 height 15
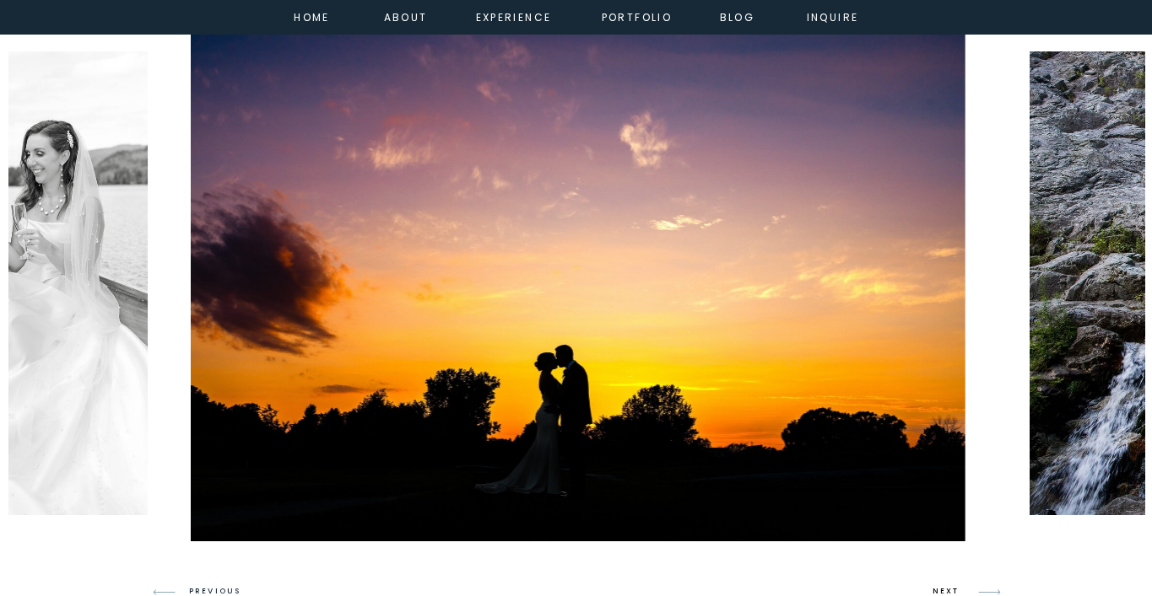
click at [936, 588] on h3 "NEXT" at bounding box center [948, 592] width 32 height 15
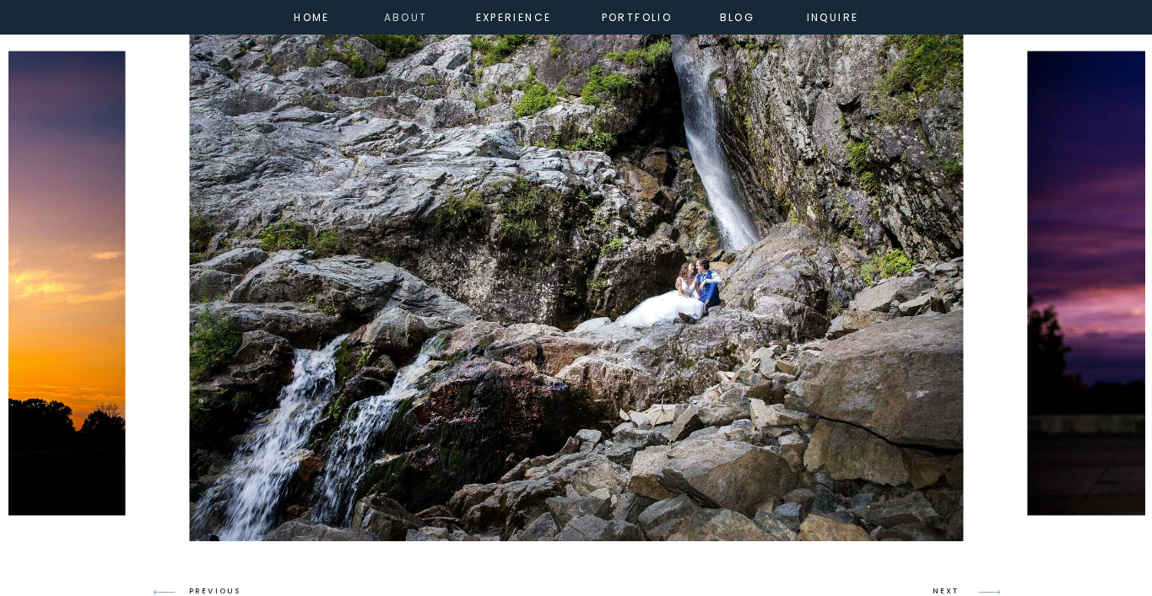
click at [409, 19] on nav "about" at bounding box center [403, 15] width 38 height 15
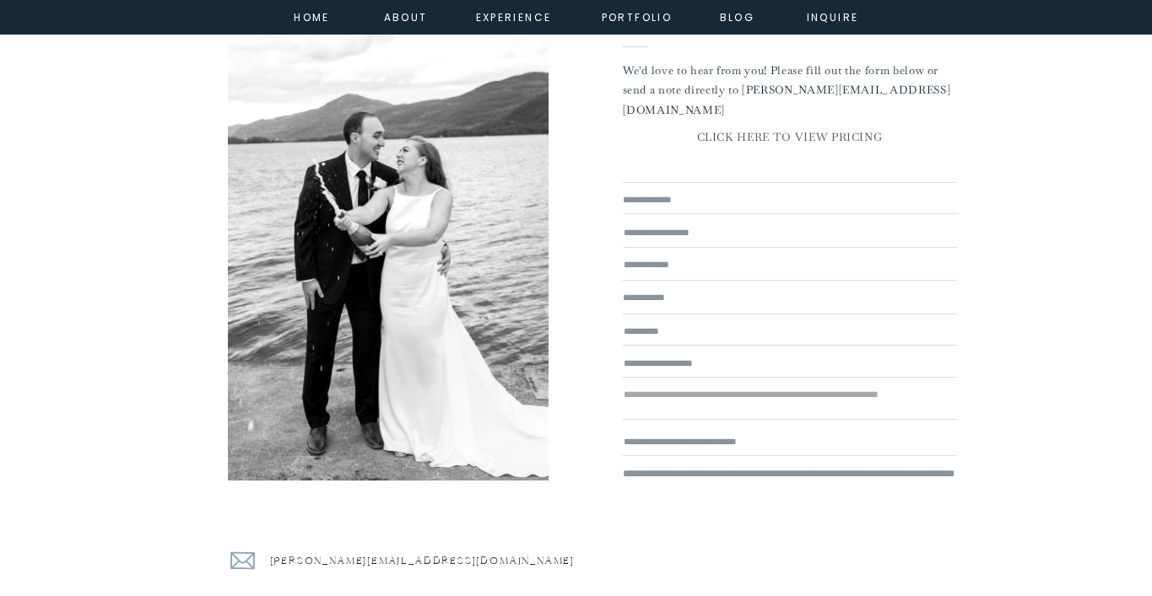
scroll to position [4078, 0]
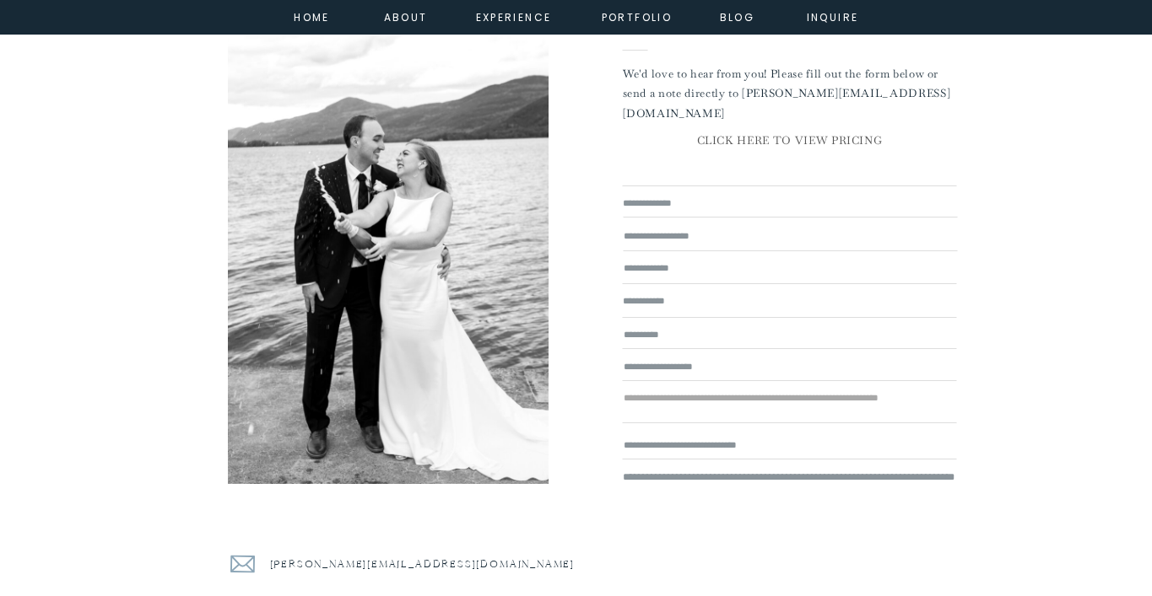
click at [752, 135] on p "CLICK HERE TO VIEW PRICING" at bounding box center [790, 142] width 334 height 23
